Goal: Information Seeking & Learning: Learn about a topic

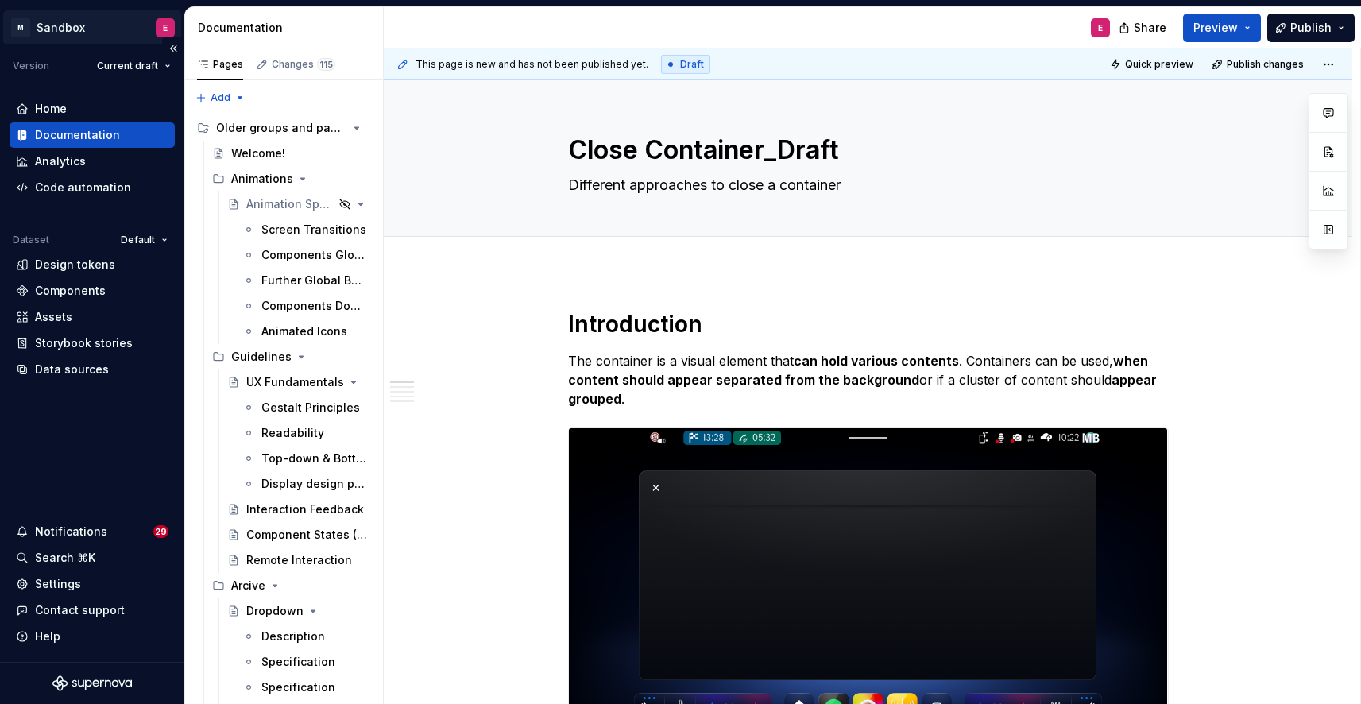
scroll to position [8062, 0]
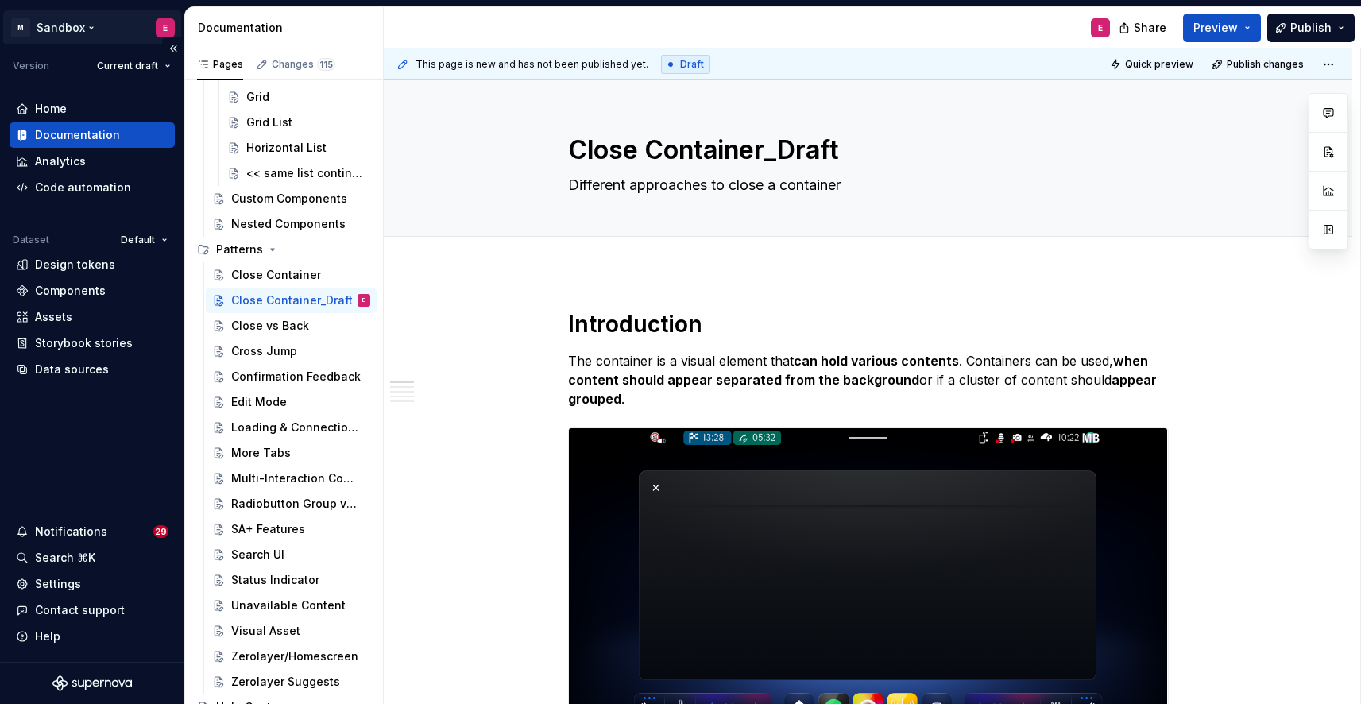
click at [90, 24] on html "M Sandbox E Version Current draft Home Documentation Analytics Code automation …" at bounding box center [680, 352] width 1361 height 704
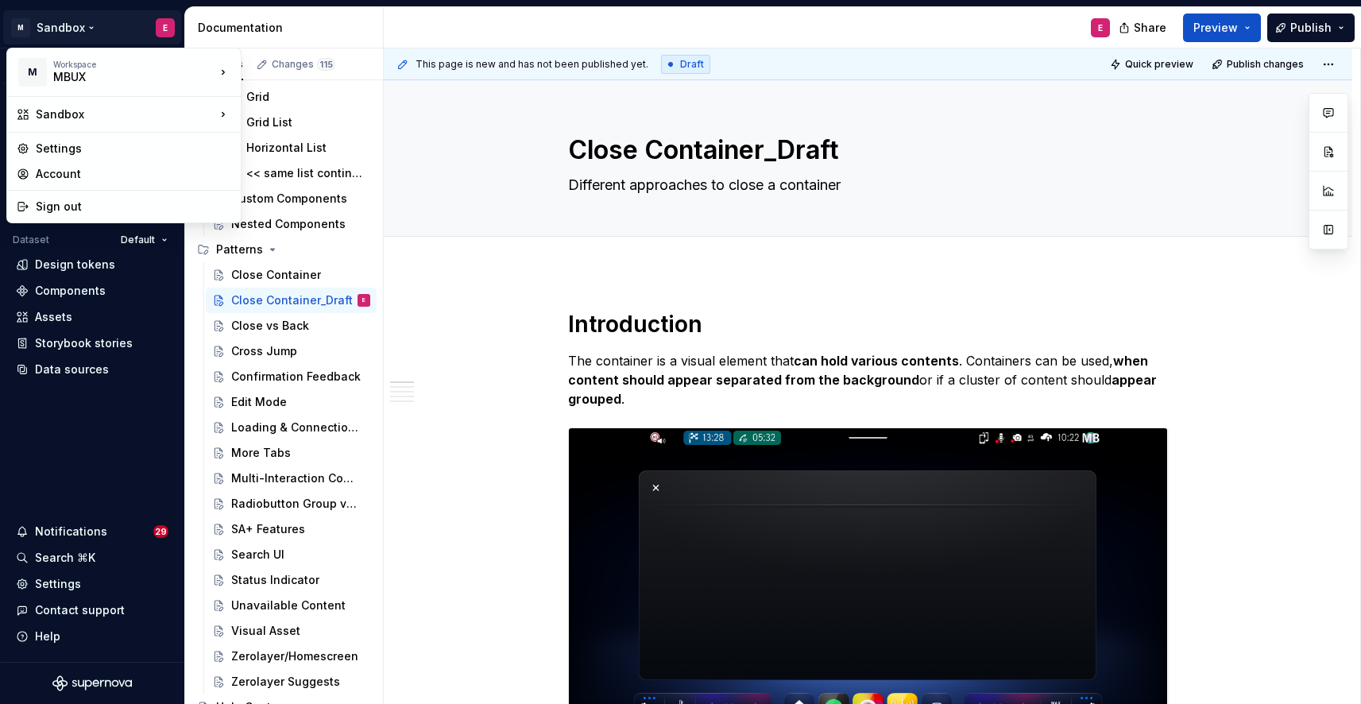
click at [365, 16] on html "M Sandbox E Version Current draft Home Documentation Analytics Code automation …" at bounding box center [680, 352] width 1361 height 704
click at [66, 24] on html "M Sandbox E Version Current draft Home Documentation Analytics Code automation …" at bounding box center [680, 352] width 1361 height 704
click at [79, 76] on div "MBUX" at bounding box center [120, 77] width 135 height 16
click at [327, 66] on div "MBUX" at bounding box center [318, 68] width 103 height 16
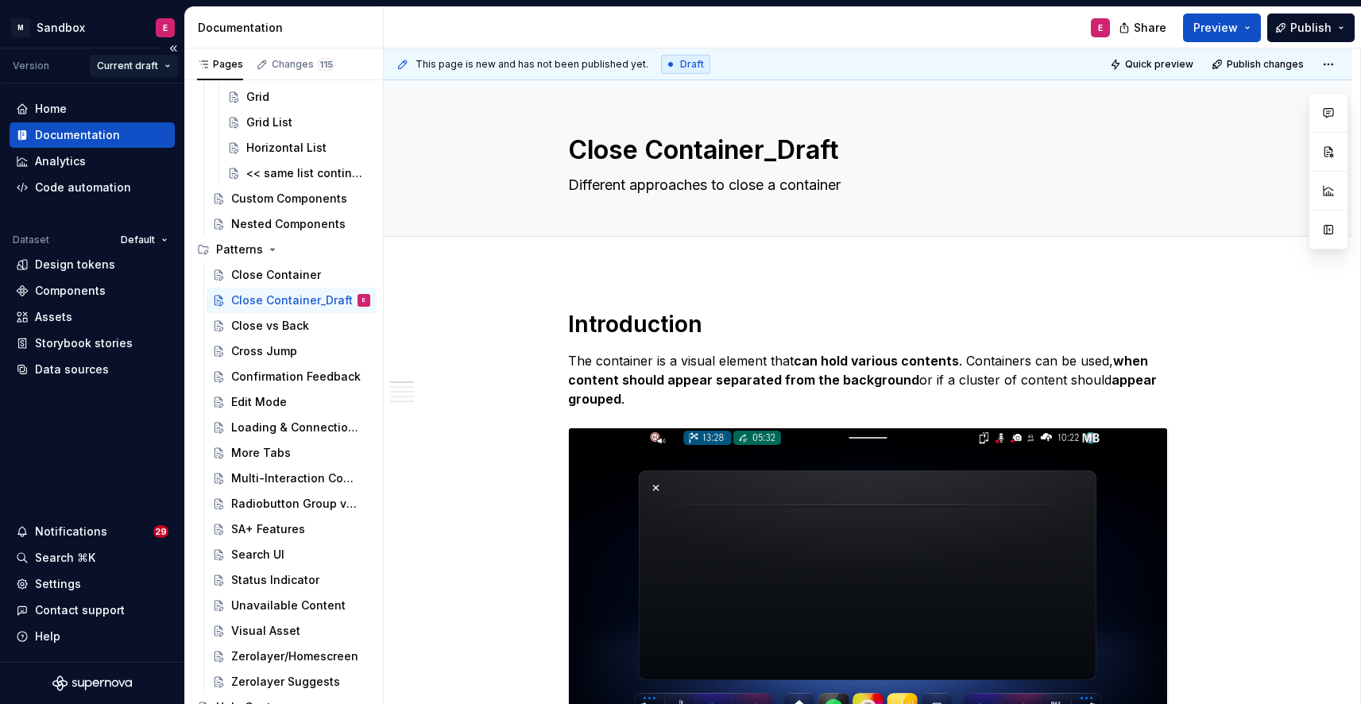
click at [168, 64] on html "M Sandbox E Version Current draft Home Documentation Analytics Code automation …" at bounding box center [680, 352] width 1361 height 704
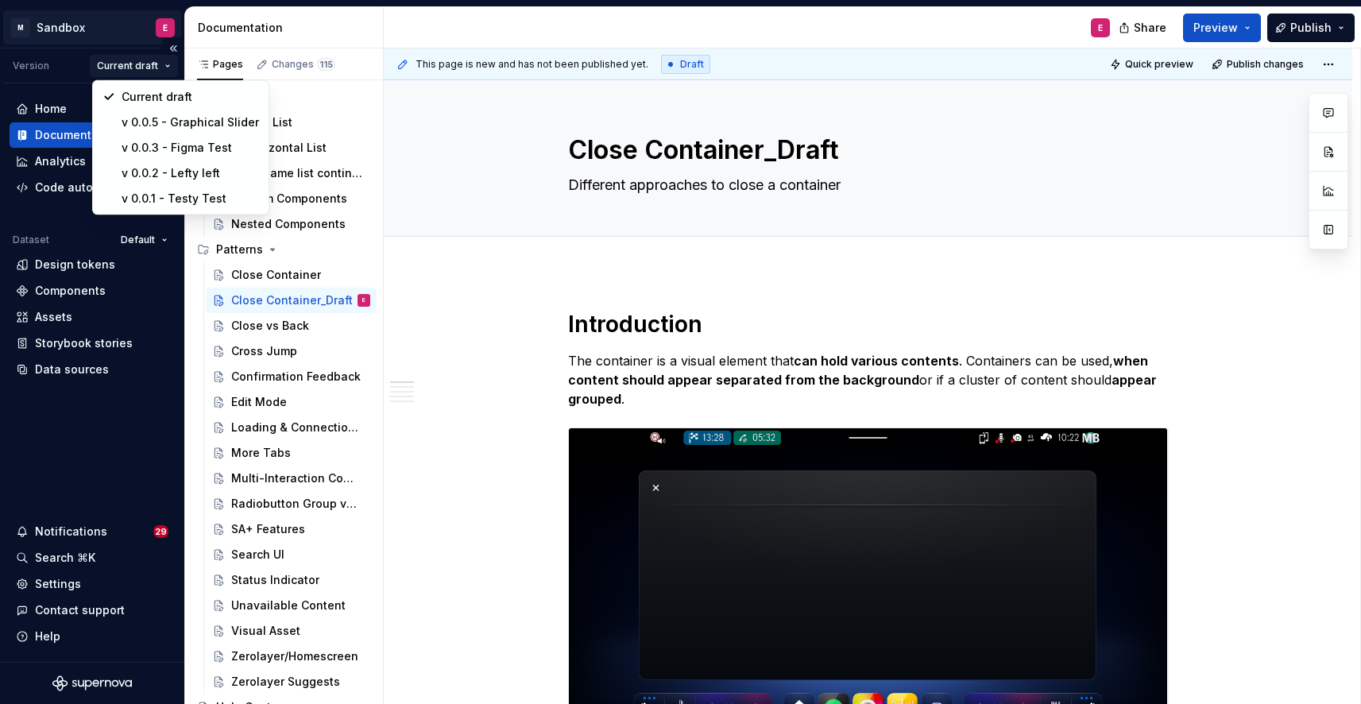
click at [87, 18] on html "M Sandbox E Version Current draft Home Documentation Analytics Code automation …" at bounding box center [680, 352] width 1361 height 704
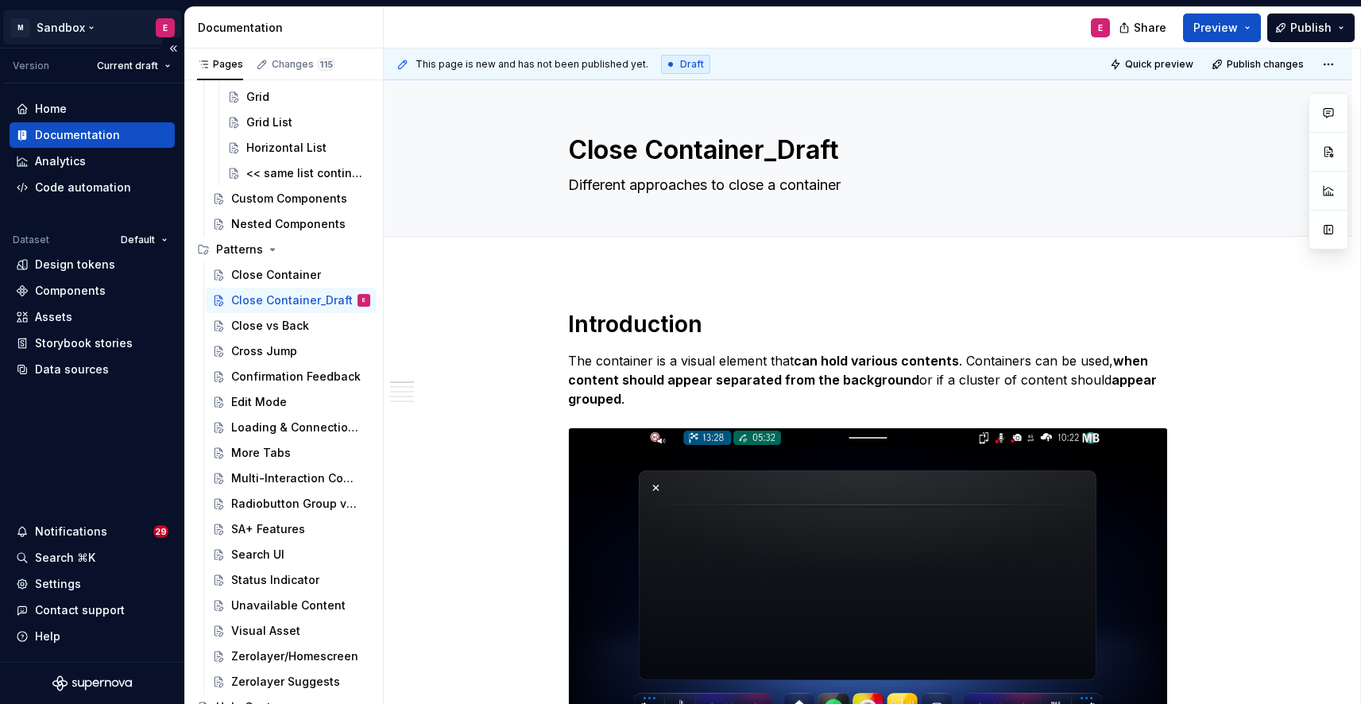
click at [87, 26] on html "M Sandbox E Version Current draft Home Documentation Analytics Code automation …" at bounding box center [680, 352] width 1361 height 704
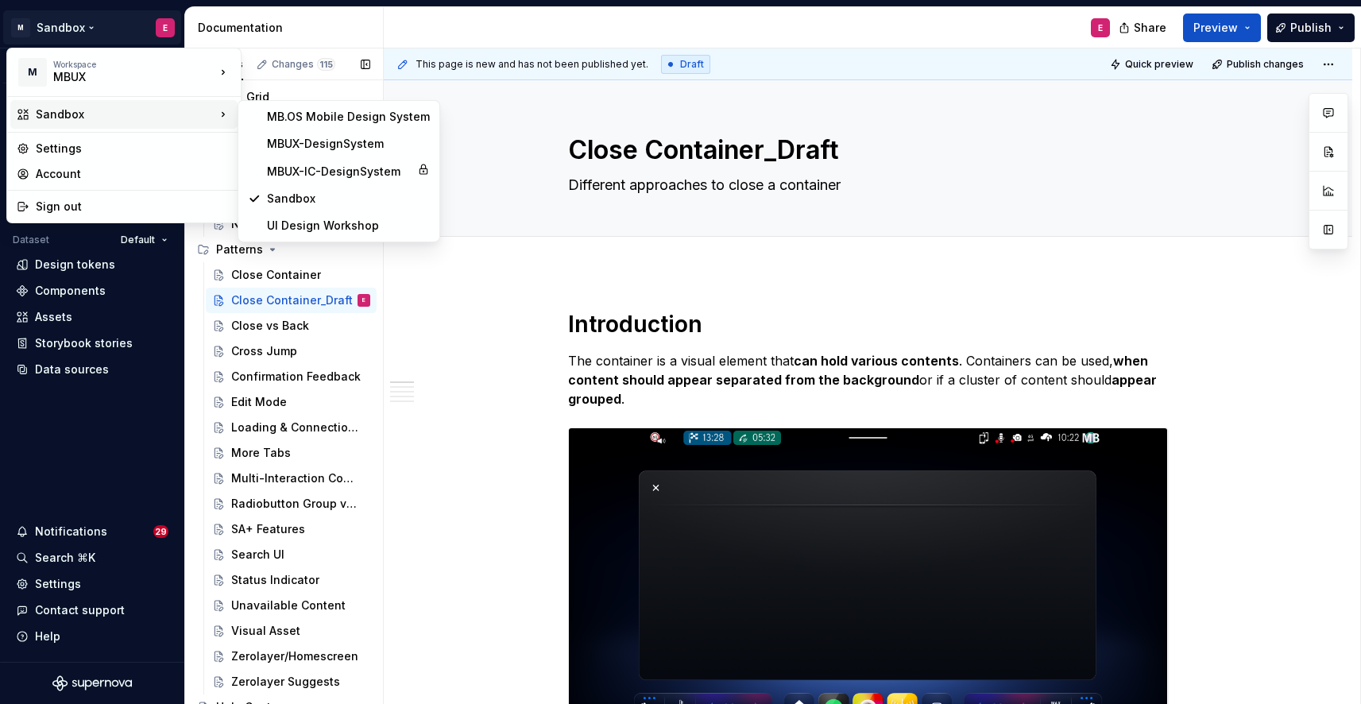
click at [269, 299] on div "Pages Changes 115 Add Accessibility guide for tree Page tree. Navigate the tree…" at bounding box center [283, 379] width 199 height 662
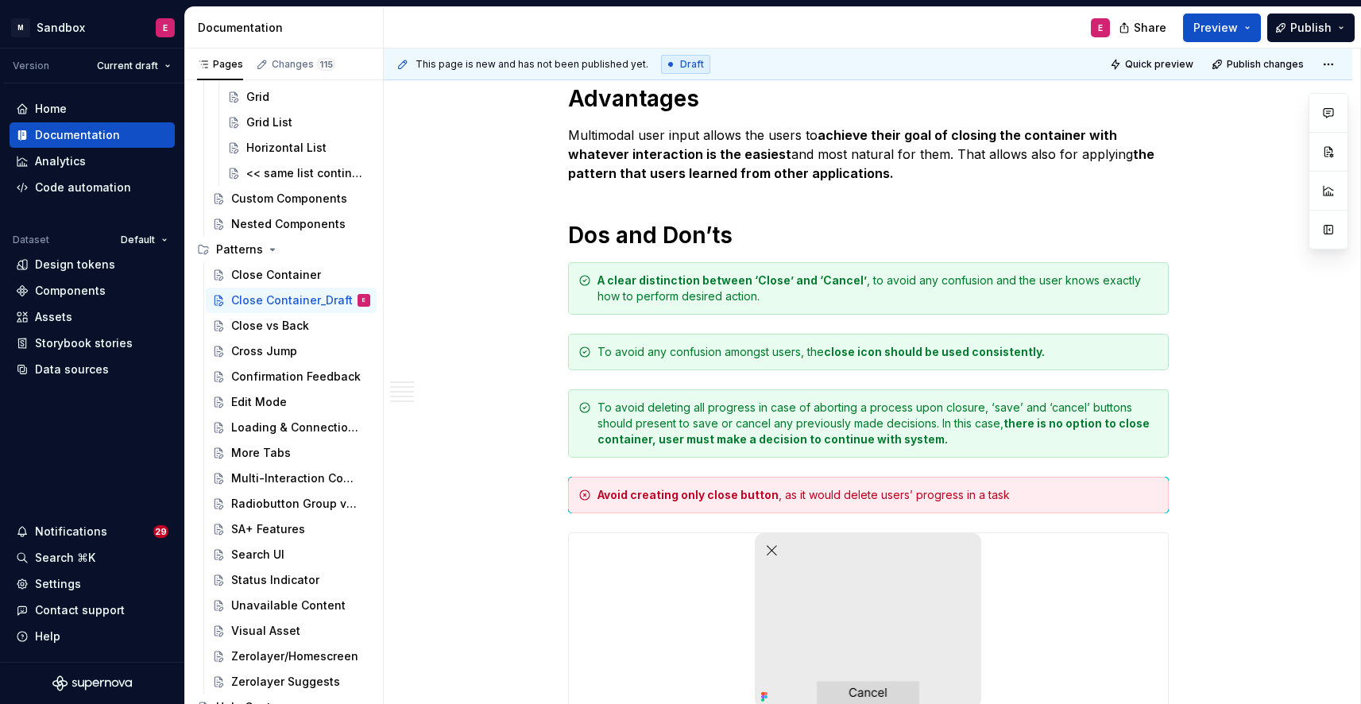
scroll to position [2635, 0]
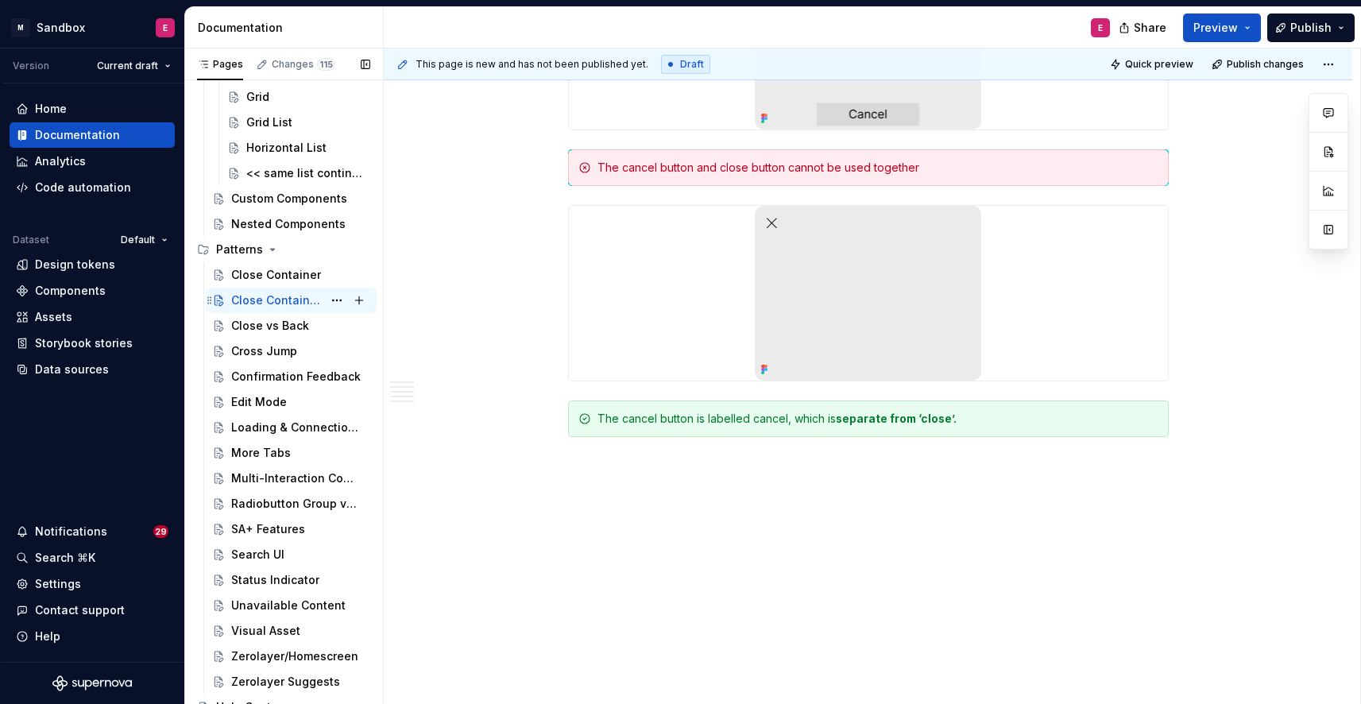
click at [220, 299] on icon "Page tree" at bounding box center [218, 300] width 13 height 13
click at [327, 296] on button "Page tree" at bounding box center [337, 300] width 22 height 22
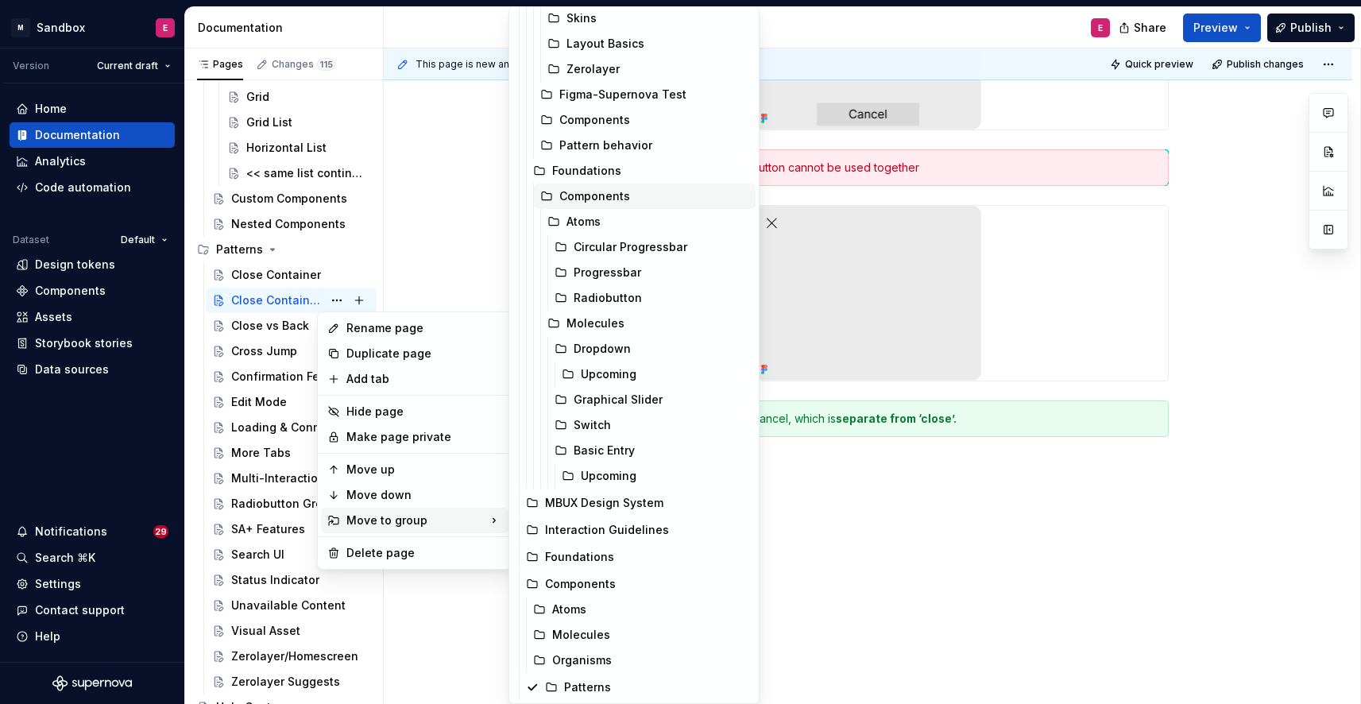
scroll to position [0, 0]
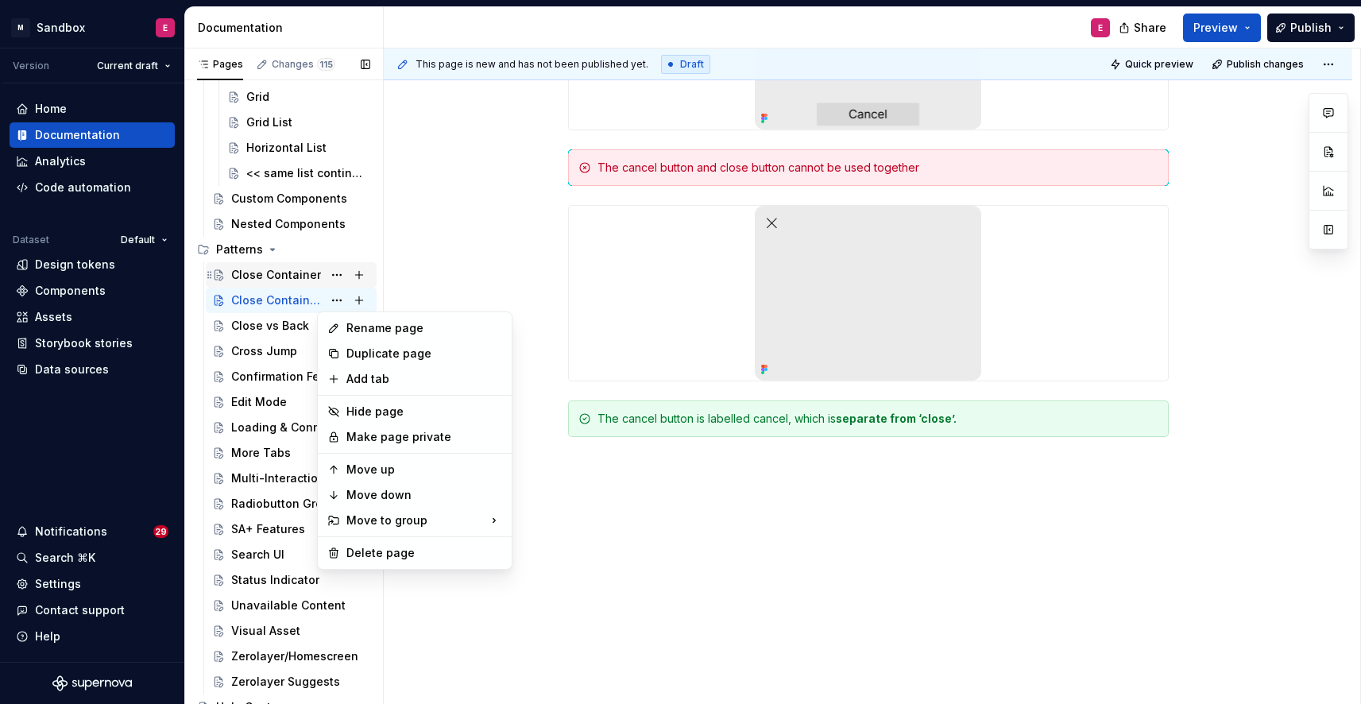
click at [478, 169] on html "M Sandbox E Version Current draft Home Documentation Analytics Code automation …" at bounding box center [680, 352] width 1361 height 704
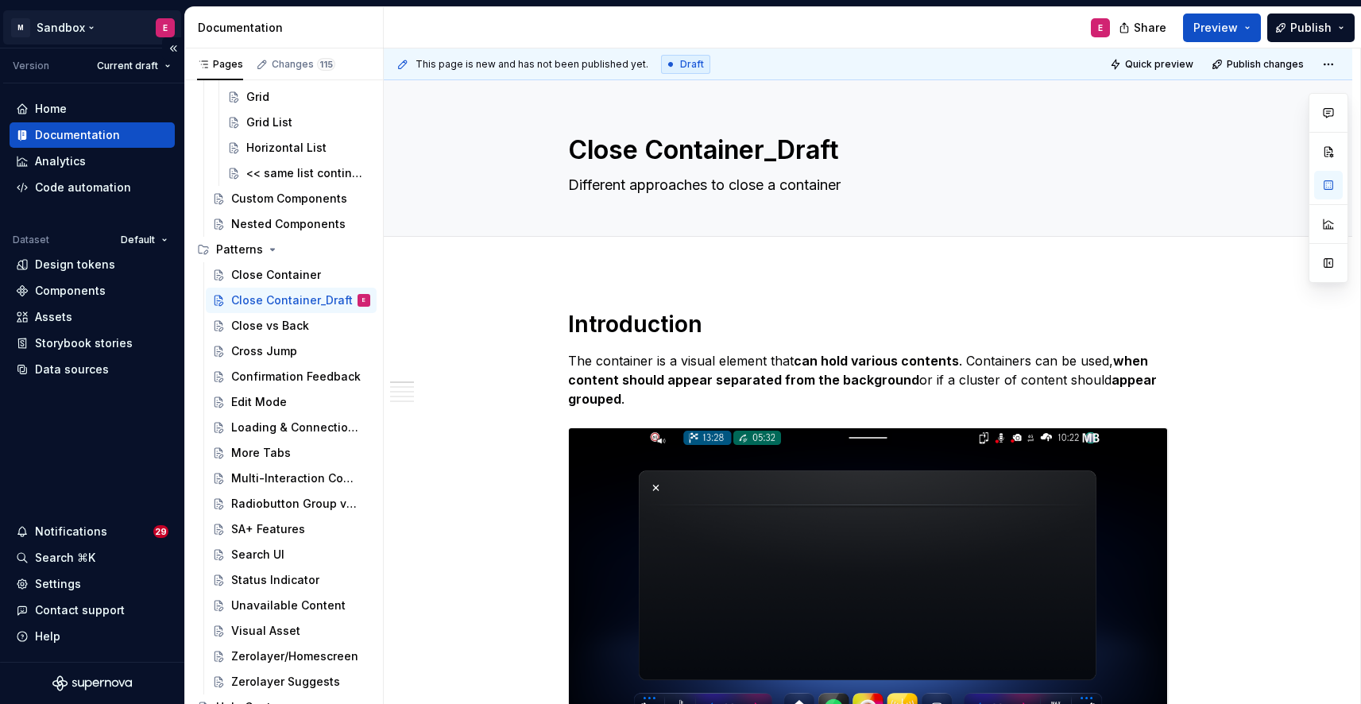
click at [99, 23] on html "M Sandbox E Version Current draft Home Documentation Analytics Code automation …" at bounding box center [680, 352] width 1361 height 704
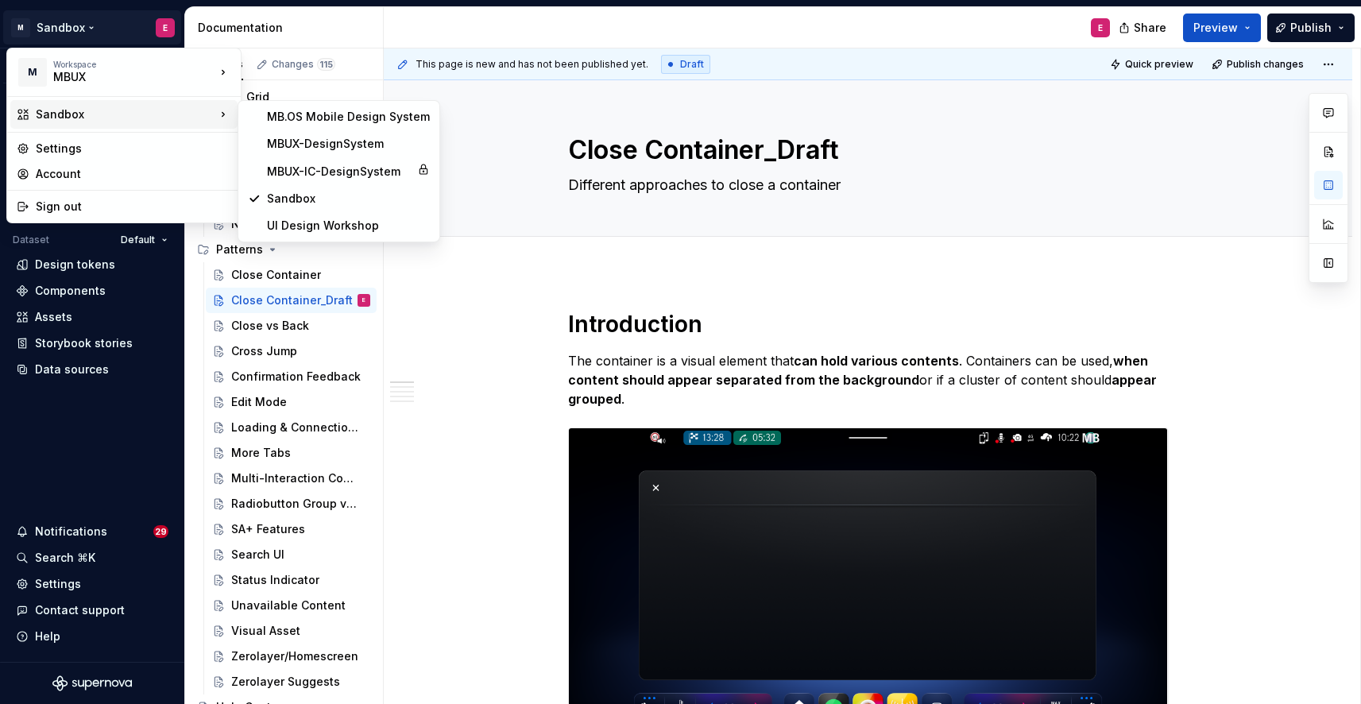
click at [511, 284] on html "M Sandbox E Version Current draft Home Documentation Analytics Code automation …" at bounding box center [680, 352] width 1361 height 704
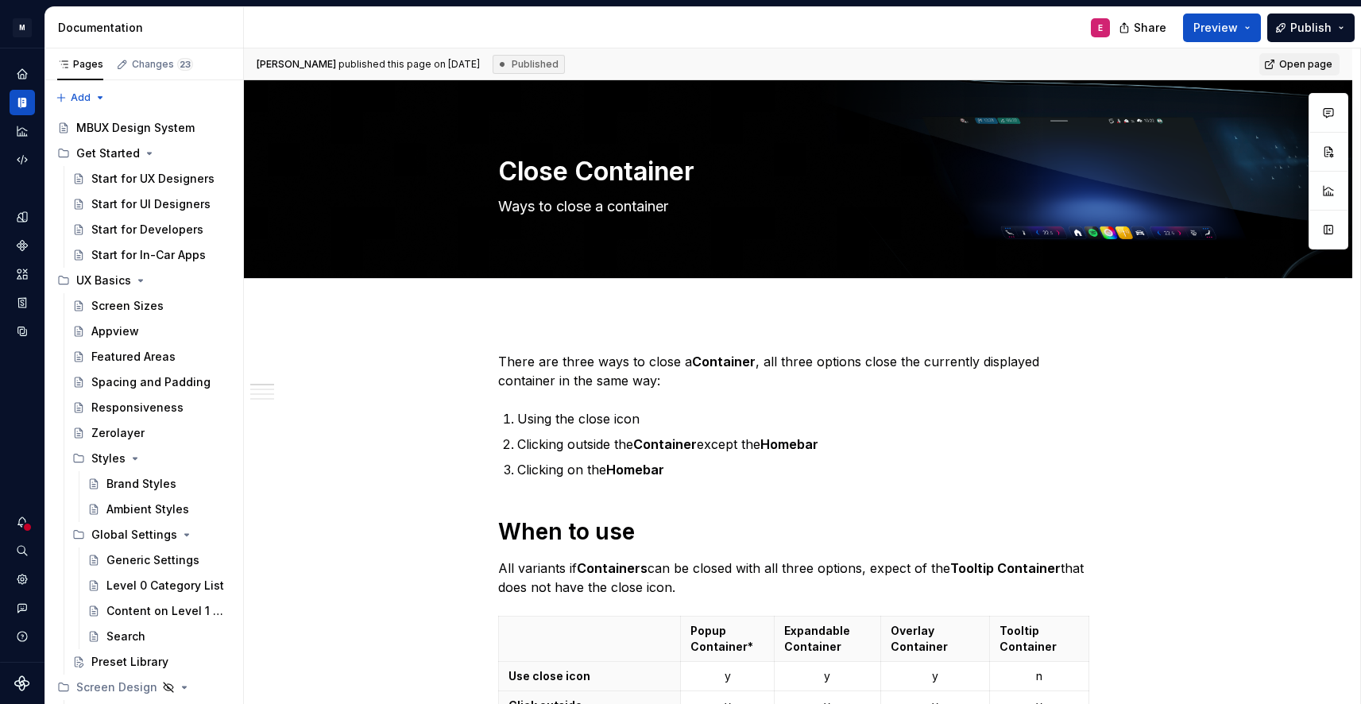
click at [0, 0] on button "Expand sidebar" at bounding box center [0, 0] width 0 height 0
click at [31, 44] on div "M MBUX-DesignSystem E Dataset Default" at bounding box center [22, 354] width 44 height 697
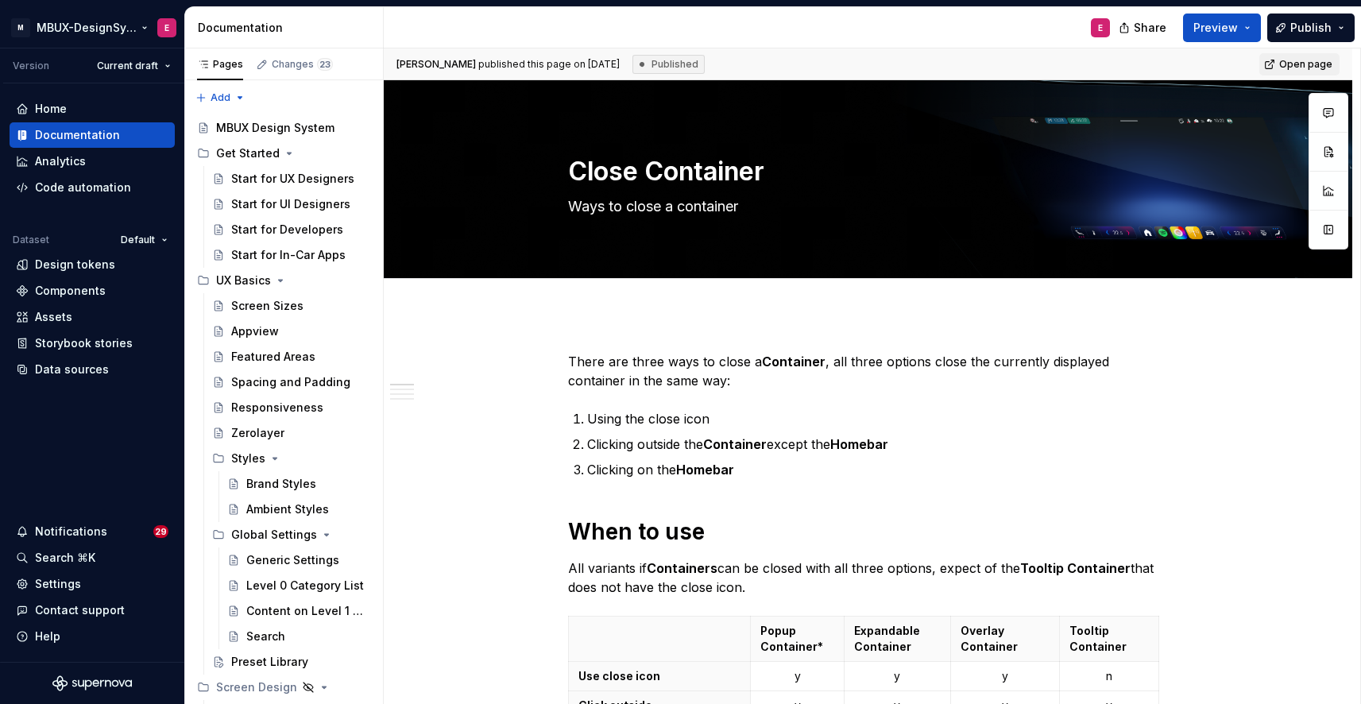
click at [145, 25] on html "M MBUX-DesignSystem E Version Current draft Home Documentation Analytics Code a…" at bounding box center [680, 352] width 1361 height 704
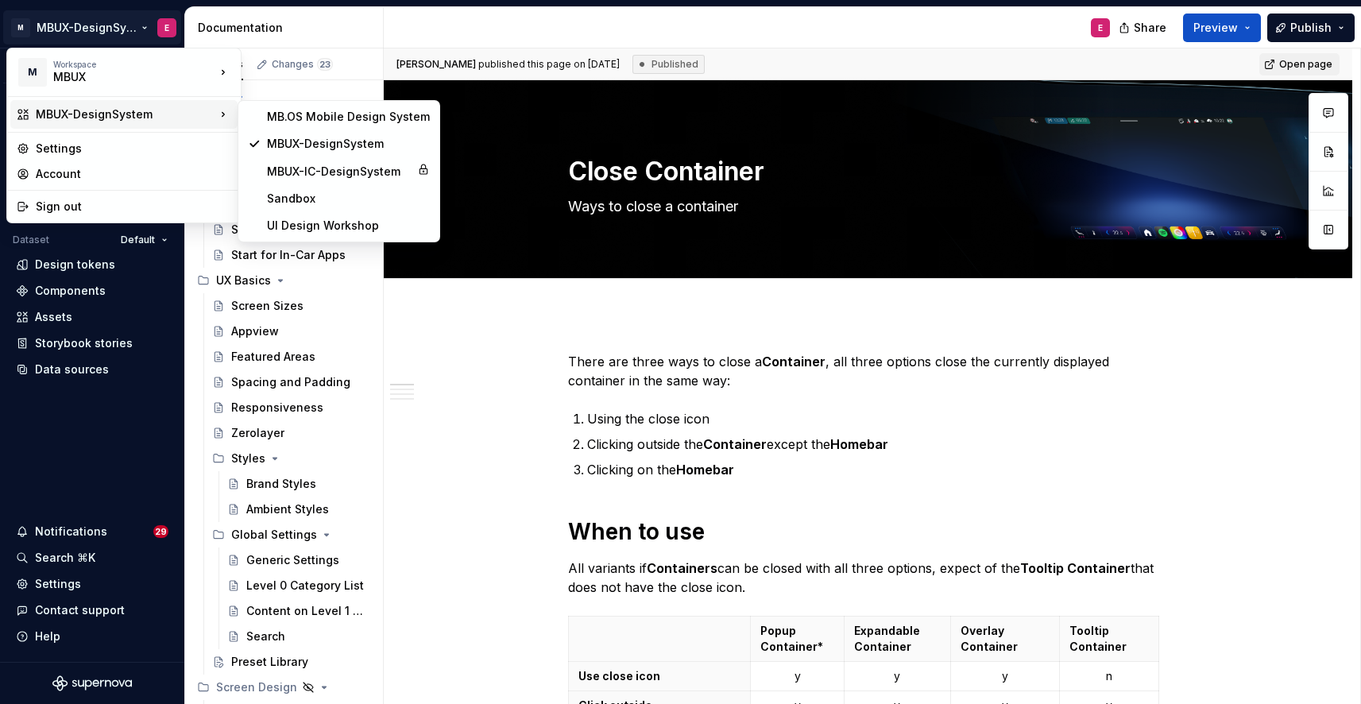
type textarea "*"
